Goal: Information Seeking & Learning: Check status

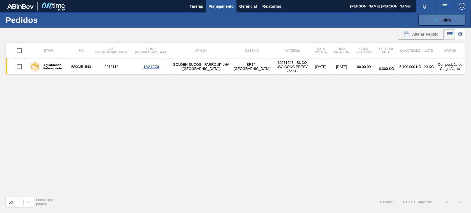
click at [436, 20] on icon "089F7B8B-B2A5-4AFE-B5C0-19BA573D28AC" at bounding box center [435, 20] width 7 height 7
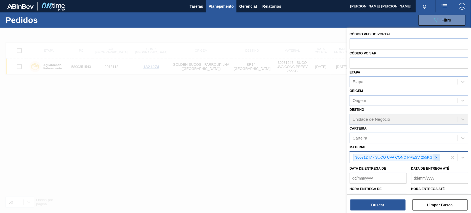
click at [434, 155] on icon at bounding box center [436, 157] width 4 height 4
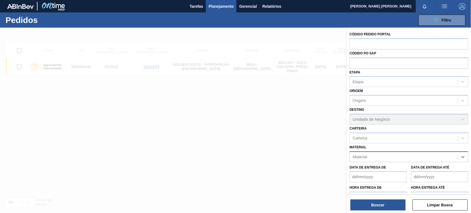
paste input "30003014"
type input "30003014"
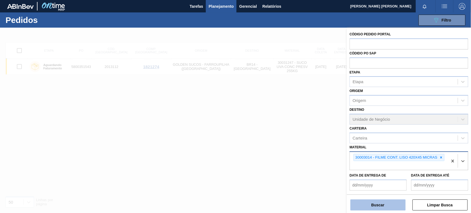
click at [388, 199] on button "Buscar" at bounding box center [377, 204] width 55 height 11
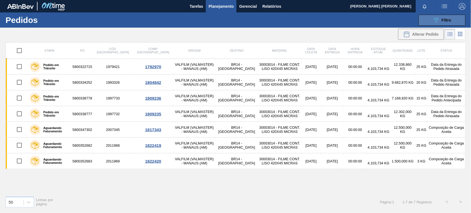
click at [443, 24] on button "089F7B8B-B2A5-4AFE-B5C0-19BA573D28AC Filtro" at bounding box center [441, 20] width 47 height 11
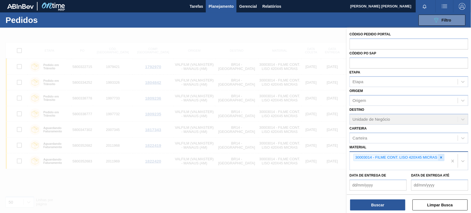
click at [440, 156] on icon at bounding box center [441, 157] width 4 height 4
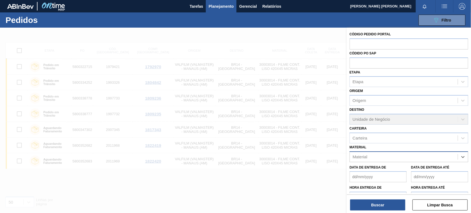
paste input "30018685"
type input "30018685"
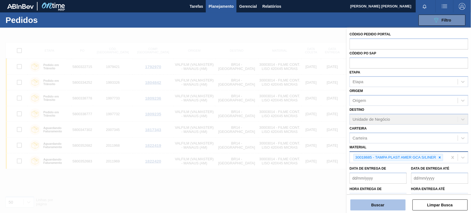
click at [382, 208] on button "Buscar" at bounding box center [377, 204] width 55 height 11
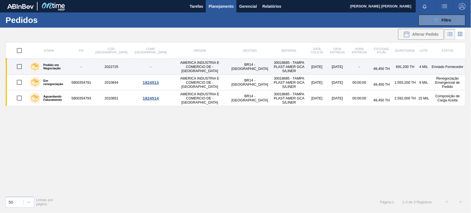
click at [271, 65] on td "30018685 - TAMPA PLAST AMER GCA S/LINER" at bounding box center [289, 67] width 37 height 16
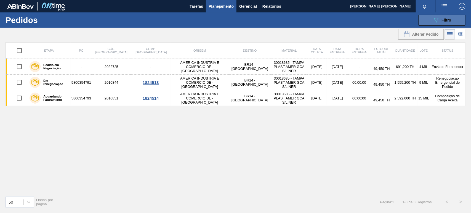
click at [444, 23] on button "089F7B8B-B2A5-4AFE-B5C0-19BA573D28AC Filtro" at bounding box center [441, 20] width 47 height 11
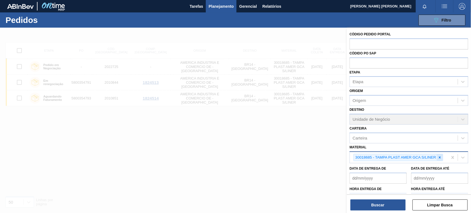
click at [439, 157] on icon at bounding box center [439, 157] width 4 height 4
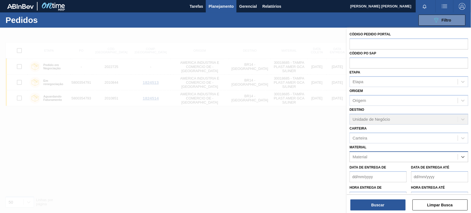
paste input "30030679"
type input "30030679"
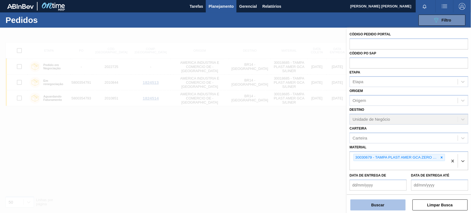
click at [385, 203] on button "Buscar" at bounding box center [377, 204] width 55 height 11
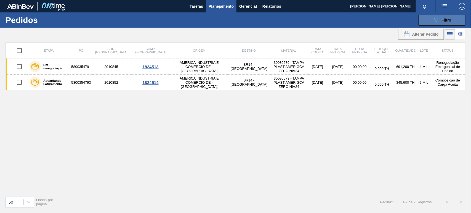
click at [442, 19] on span "Filtro" at bounding box center [446, 20] width 10 height 4
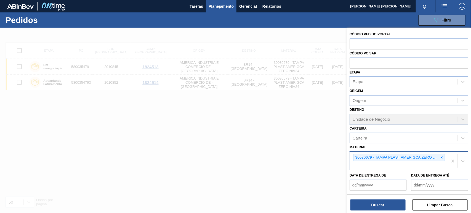
click at [438, 156] on div at bounding box center [441, 157] width 6 height 7
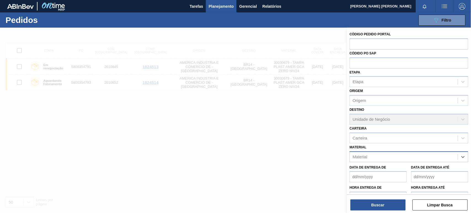
paste input "30031247"
type input "30031247"
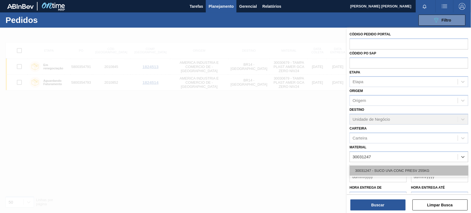
click at [408, 166] on div "30031247 - SUCO UVA CONC PRESV 255KG" at bounding box center [408, 170] width 119 height 10
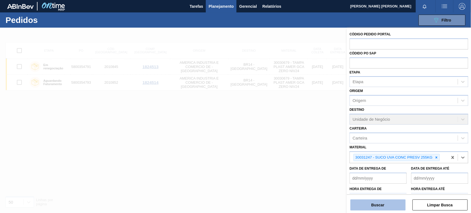
click at [385, 206] on button "Buscar" at bounding box center [377, 204] width 55 height 11
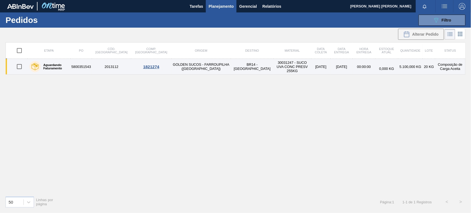
click at [92, 66] on td "5800351543" at bounding box center [81, 67] width 21 height 16
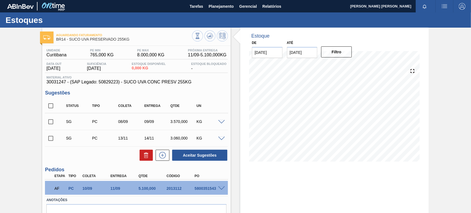
scroll to position [29, 0]
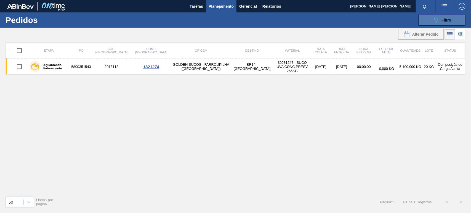
click at [440, 20] on div "089F7B8B-B2A5-4AFE-B5C0-19BA573D28AC Filtro" at bounding box center [441, 20] width 18 height 7
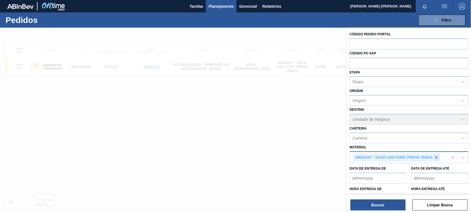
click at [434, 158] on icon at bounding box center [436, 157] width 4 height 4
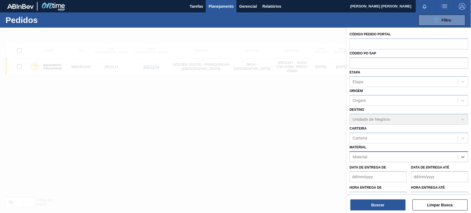
paste input "30003014"
type input "30003014"
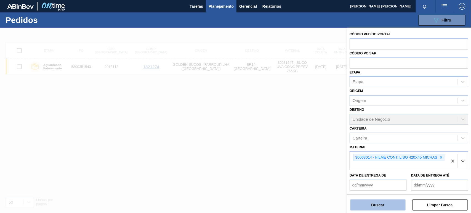
click at [378, 207] on button "Buscar" at bounding box center [377, 204] width 55 height 11
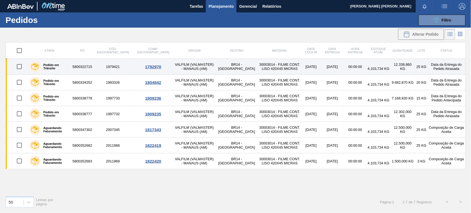
click at [366, 62] on td "4.103,734 KG" at bounding box center [377, 67] width 23 height 16
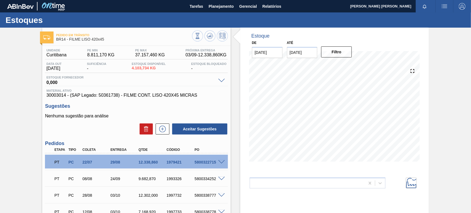
scroll to position [69, 0]
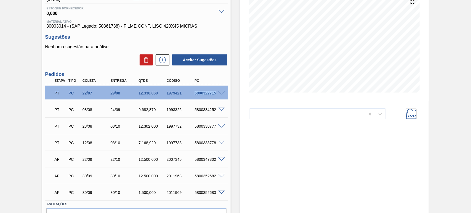
drag, startPoint x: 194, startPoint y: 95, endPoint x: 217, endPoint y: 93, distance: 23.5
click at [217, 93] on div "PT PC 22/07 29/08 12.338,860 1979421 5800322715" at bounding box center [136, 92] width 183 height 14
copy div "5800322715"
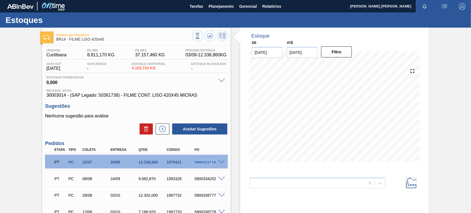
click at [276, 56] on input "[DATE]" at bounding box center [267, 52] width 31 height 11
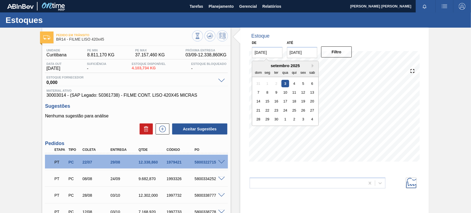
click at [265, 66] on div "setembro 2025" at bounding box center [285, 65] width 66 height 5
drag, startPoint x: 277, startPoint y: 53, endPoint x: 229, endPoint y: 47, distance: 48.1
click at [232, 47] on div "Estoque De [DATE] Next Month setembro 2025 dom seg ter qua qui sex sab 31 1 2 3…" at bounding box center [329, 171] width 198 height 286
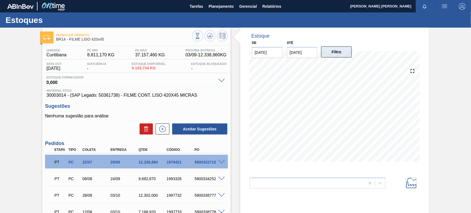
click at [335, 53] on button "Filtro" at bounding box center [336, 51] width 31 height 11
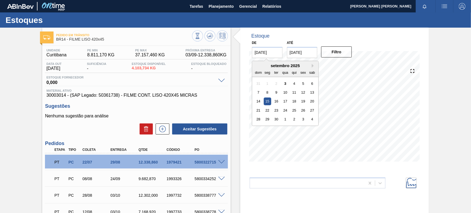
click at [277, 52] on input "[DATE]" at bounding box center [267, 52] width 31 height 11
click at [311, 68] on div "dom seg ter qua qui sex sab" at bounding box center [285, 72] width 66 height 9
click at [283, 84] on div "3" at bounding box center [284, 82] width 7 height 7
type input "[DATE]"
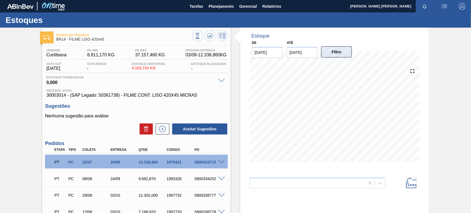
click at [332, 50] on button "Filtro" at bounding box center [336, 51] width 31 height 11
